Goal: Navigation & Orientation: Find specific page/section

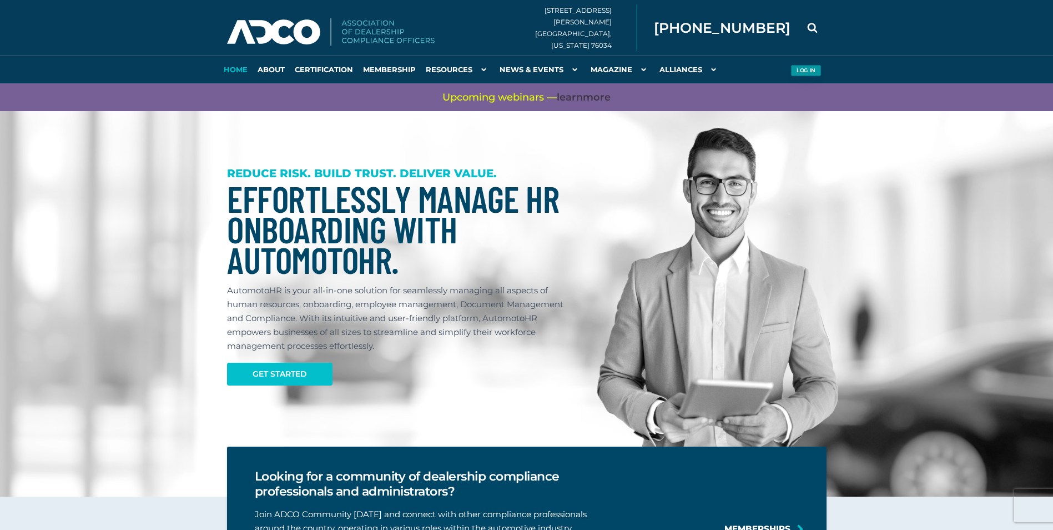
click at [808, 72] on button "Log in" at bounding box center [806, 71] width 31 height 12
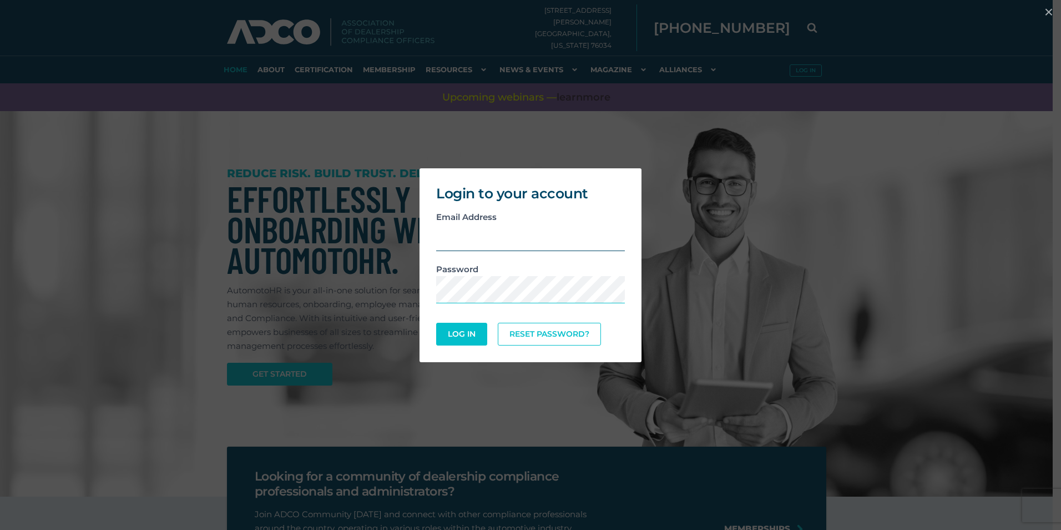
click at [480, 238] on input "email" at bounding box center [530, 237] width 189 height 27
type input "[PERSON_NAME][EMAIL_ADDRESS][PERSON_NAME][DOMAIN_NAME]"
click at [436, 323] on button "Log In" at bounding box center [461, 334] width 51 height 23
click at [474, 336] on button "Log In" at bounding box center [461, 334] width 48 height 22
click at [885, 190] on div "Login to your account Email Address [PERSON_NAME][EMAIL_ADDRESS][PERSON_NAME][D…" at bounding box center [530, 264] width 1053 height 205
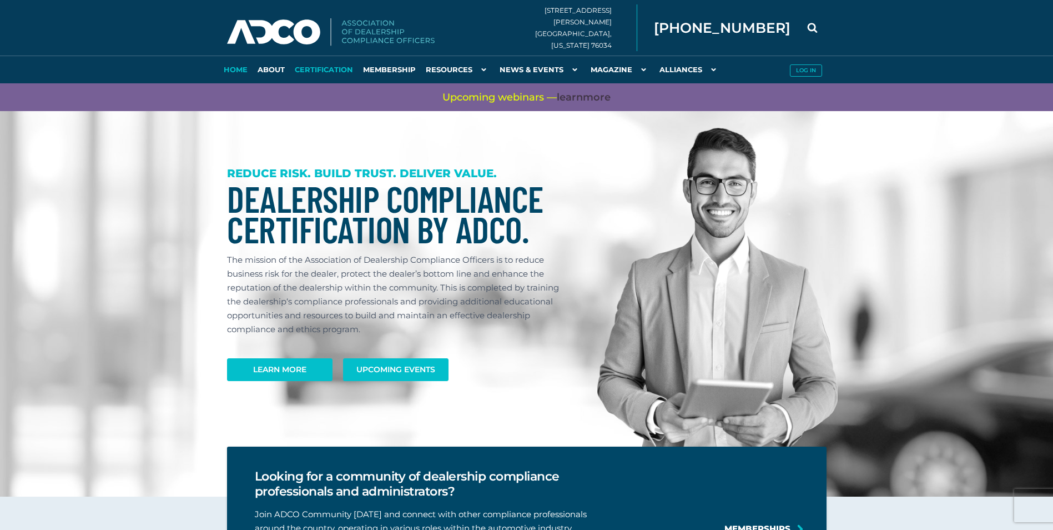
click at [314, 67] on link "Certification" at bounding box center [324, 70] width 68 height 28
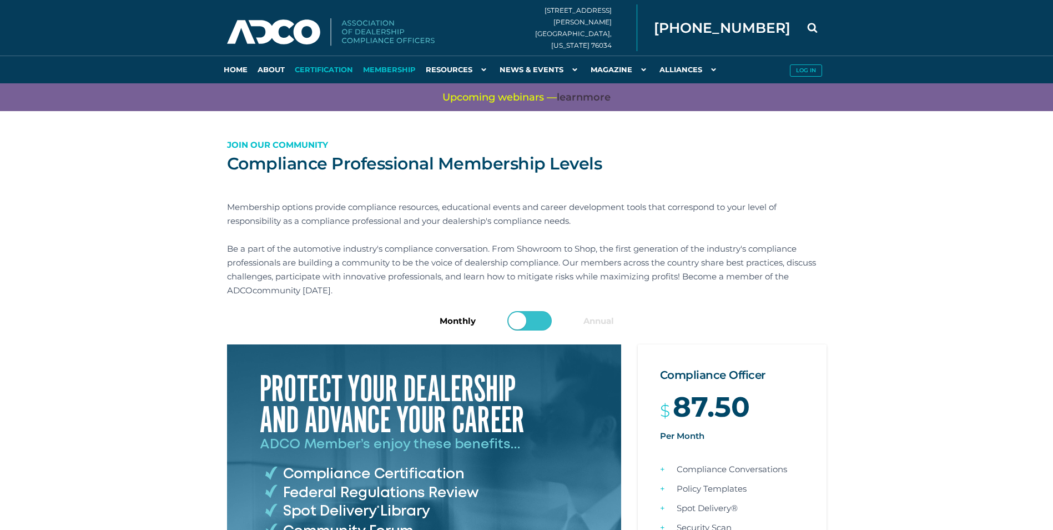
click at [325, 68] on link "Certification" at bounding box center [324, 70] width 68 height 28
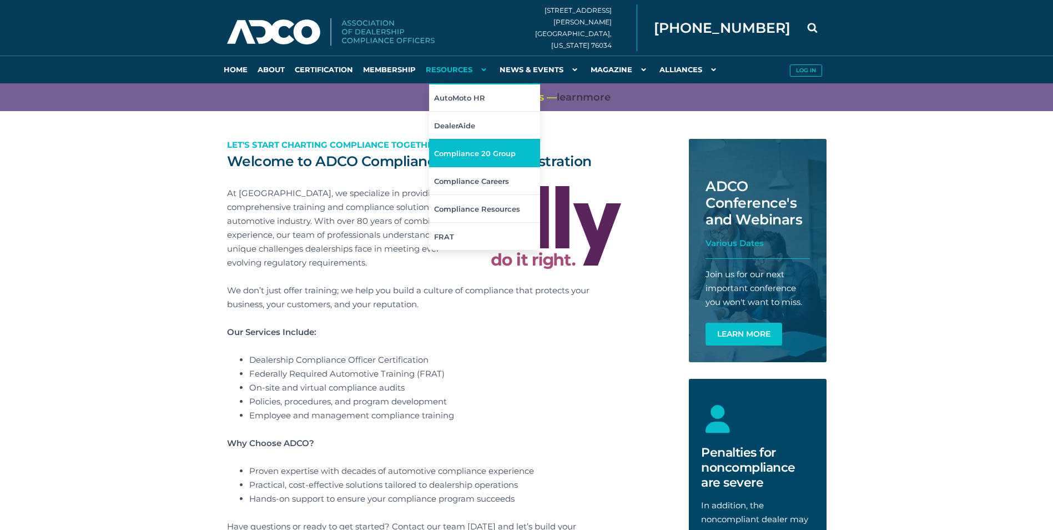
click at [478, 150] on link "Compliance 20 Group" at bounding box center [484, 153] width 111 height 28
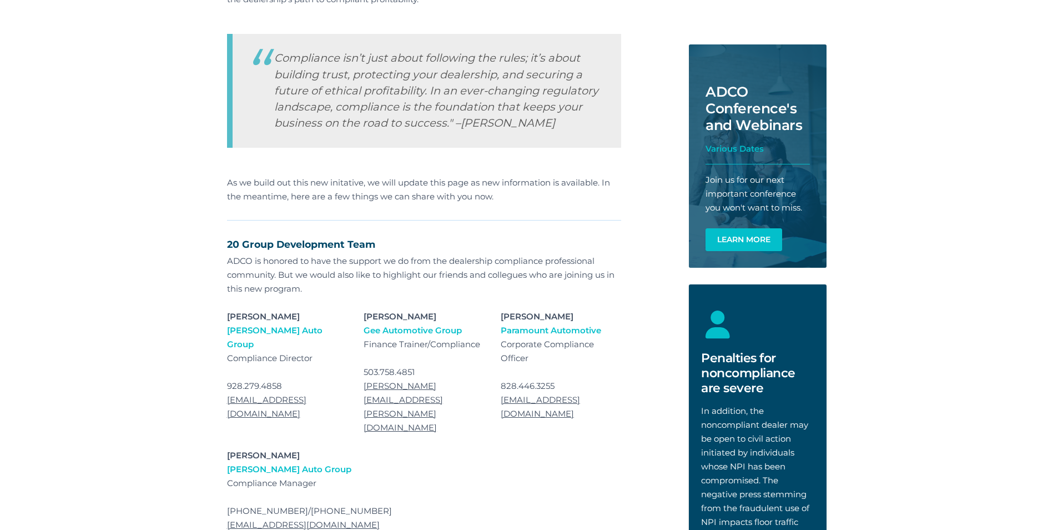
scroll to position [180, 0]
